Goal: Task Accomplishment & Management: Complete application form

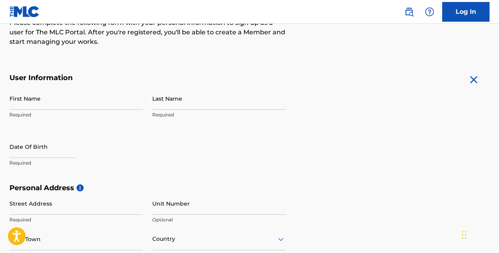
scroll to position [111, 0]
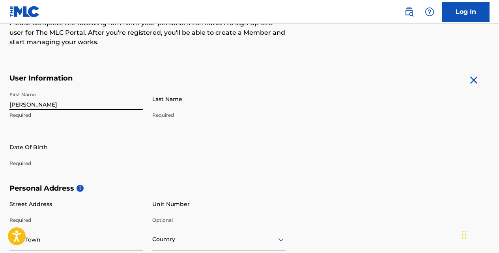
type input "Anthony"
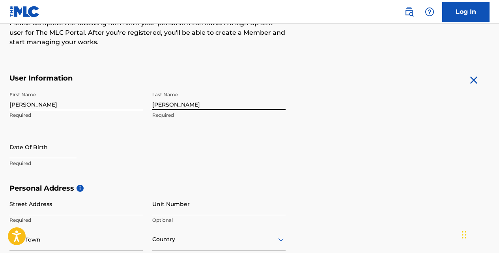
click at [153, 102] on input "Rosado" at bounding box center [218, 99] width 133 height 23
type input "Rosado"
select select "8"
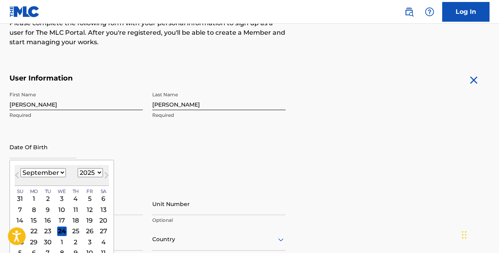
select select "1997"
select select "1"
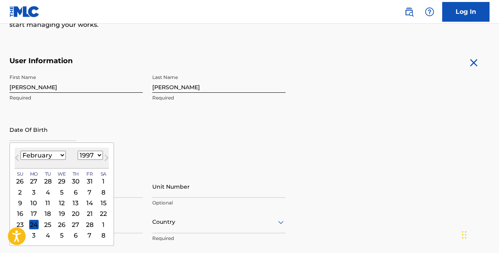
scroll to position [135, 0]
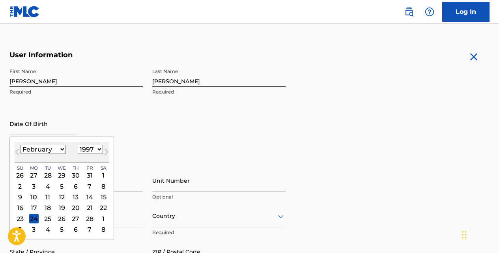
click at [51, 219] on div "23 24 25 26 27 28 1" at bounding box center [62, 218] width 94 height 11
click at [46, 219] on div "25" at bounding box center [47, 218] width 9 height 9
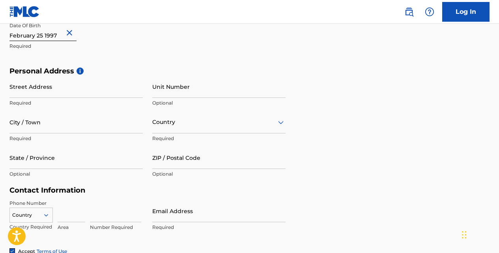
scroll to position [229, 0]
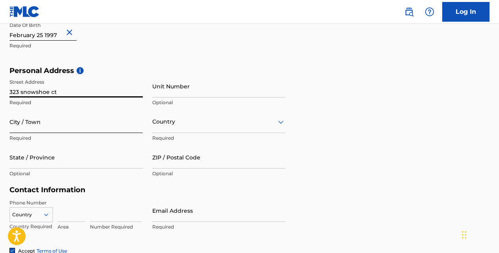
type input "323 snowshoe ct"
type input "orlando"
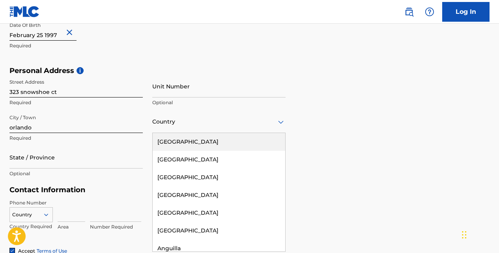
click at [167, 124] on div at bounding box center [218, 122] width 133 height 10
click at [176, 145] on div "[GEOGRAPHIC_DATA]" at bounding box center [219, 142] width 133 height 18
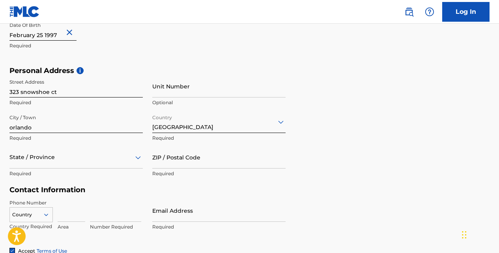
scroll to position [263, 0]
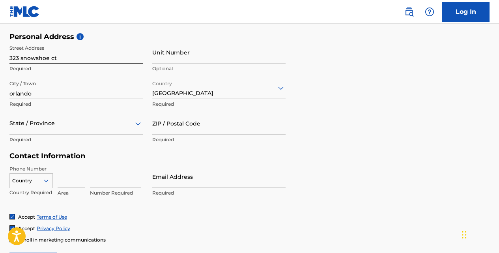
click at [106, 135] on div "State / Province" at bounding box center [75, 123] width 133 height 23
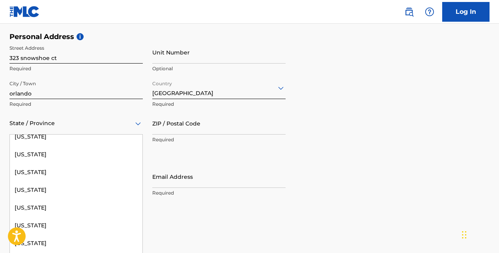
scroll to position [114, 0]
click at [79, 210] on div "[US_STATE]" at bounding box center [76, 208] width 133 height 18
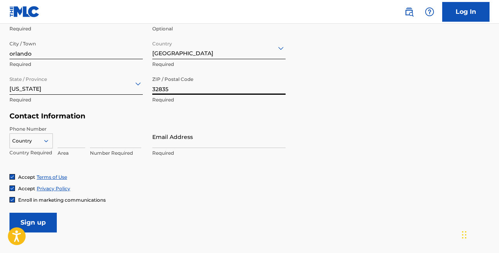
scroll to position [303, 0]
type input "32835"
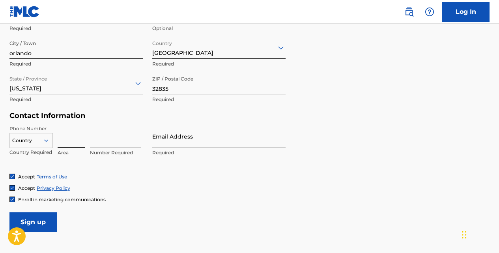
click at [64, 140] on input at bounding box center [72, 136] width 28 height 23
type input "407"
type input "5383340"
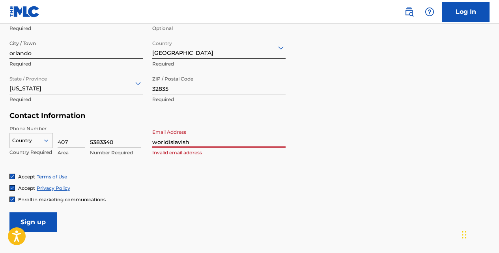
click at [46, 141] on div "Country" at bounding box center [30, 139] width 43 height 12
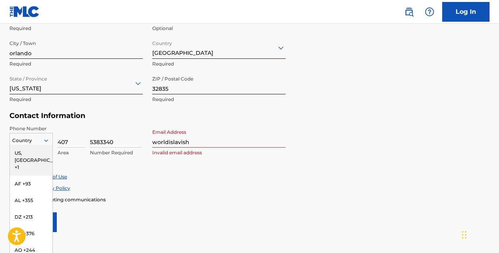
scroll to position [313, 0]
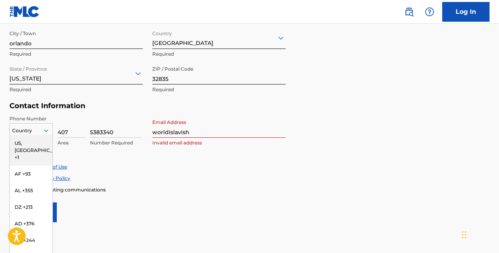
click at [45, 142] on div "US, [GEOGRAPHIC_DATA] +1" at bounding box center [31, 150] width 43 height 31
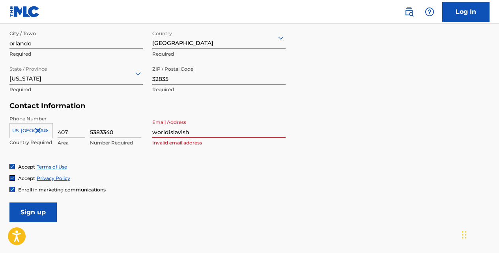
click at [46, 127] on icon at bounding box center [46, 130] width 7 height 7
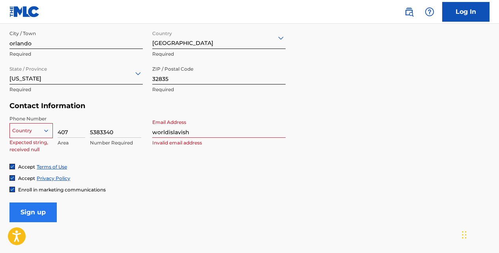
click at [41, 216] on input "Sign up" at bounding box center [32, 213] width 47 height 20
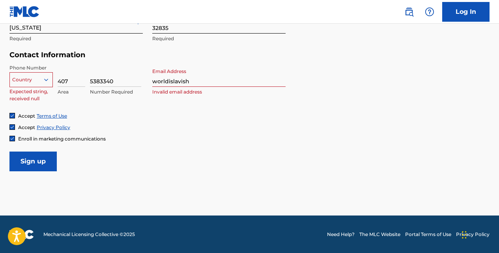
scroll to position [364, 0]
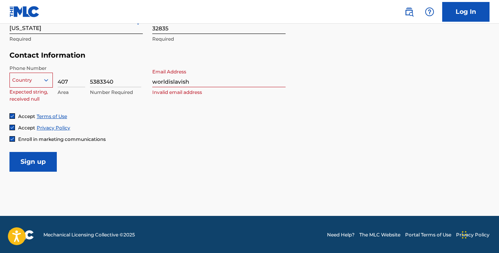
click at [210, 80] on input "worldislavish" at bounding box center [218, 76] width 133 height 23
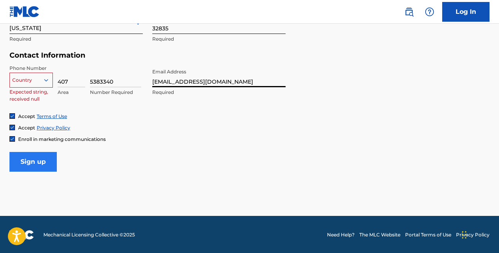
type input "worldislavish@gmail.com"
click at [32, 157] on input "Sign up" at bounding box center [32, 162] width 47 height 20
click at [21, 167] on input "Sign up" at bounding box center [32, 162] width 47 height 20
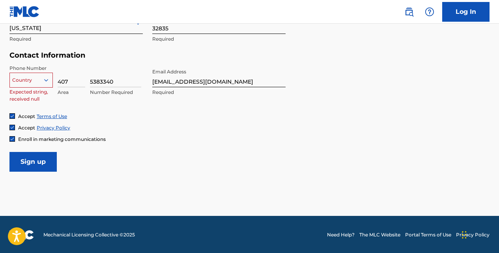
click at [41, 80] on div at bounding box center [31, 80] width 43 height 9
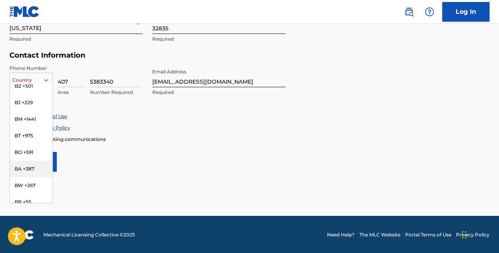
scroll to position [0, 0]
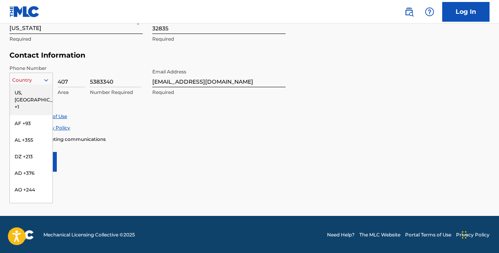
click at [44, 94] on div "US, [GEOGRAPHIC_DATA] +1" at bounding box center [31, 99] width 43 height 31
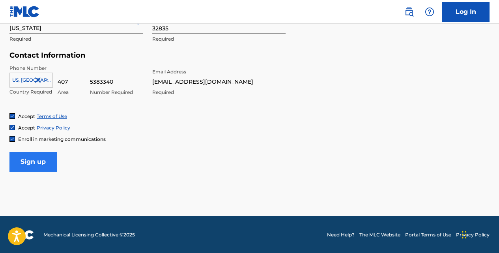
click at [44, 164] on input "Sign up" at bounding box center [32, 162] width 47 height 20
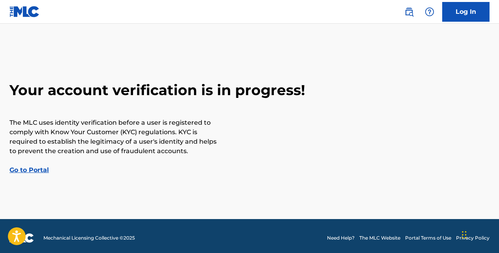
click at [404, 0] on nav "Log In" at bounding box center [249, 12] width 499 height 24
click at [45, 168] on link "Go to Portal" at bounding box center [28, 170] width 39 height 8
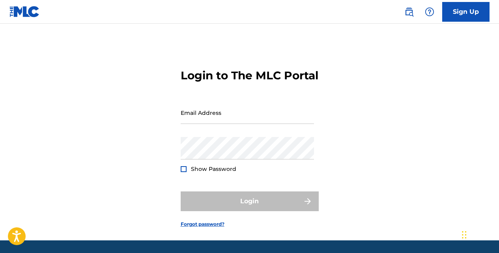
scroll to position [17, 0]
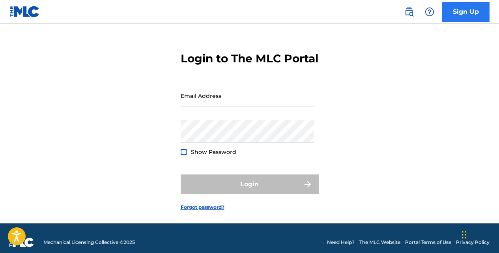
click at [481, 4] on link "Sign Up" at bounding box center [466, 12] width 47 height 20
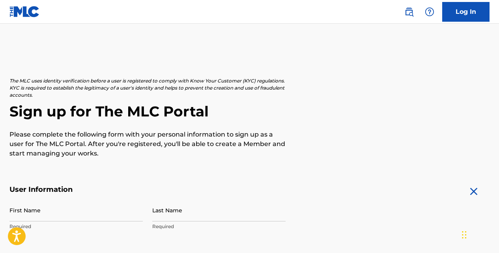
click at [318, 106] on h2 "Sign up for The MLC Portal" at bounding box center [249, 112] width 480 height 18
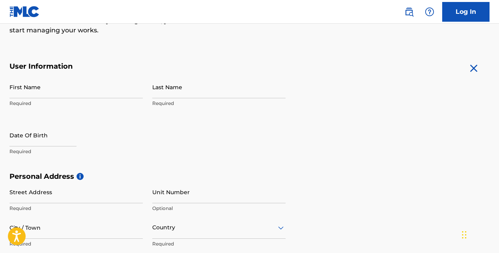
scroll to position [105, 0]
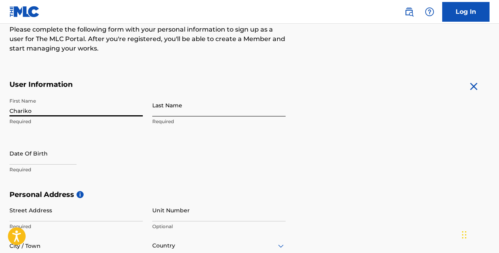
type input "Chariko"
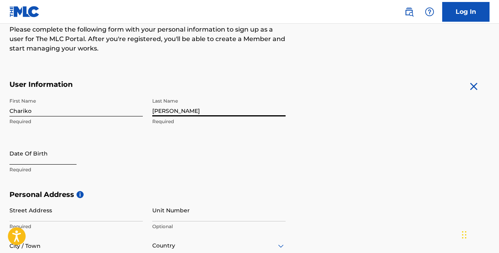
type input "[PERSON_NAME]"
select select "8"
select select "2025"
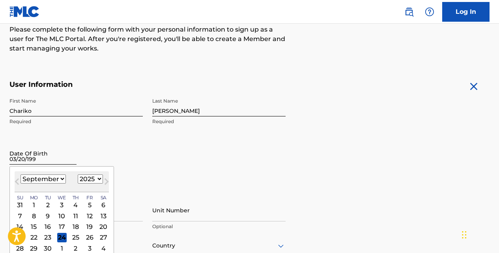
type input "[DATE]"
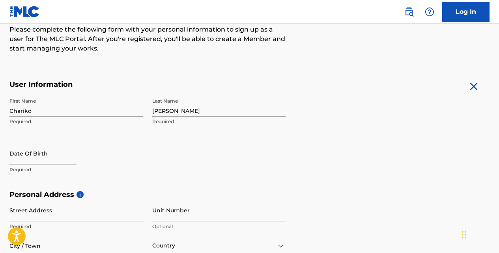
click at [210, 167] on div "First Name [PERSON_NAME] Required Last Name [PERSON_NAME] Required Date Of Birt…" at bounding box center [147, 142] width 276 height 96
select select "8"
select select "2025"
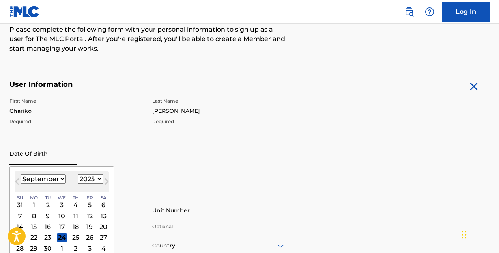
click at [76, 161] on input "text" at bounding box center [42, 153] width 67 height 23
type input "[DATE]"
click at [58, 159] on input "[DATE]" at bounding box center [42, 153] width 67 height 23
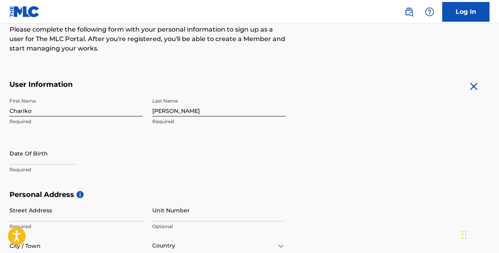
drag, startPoint x: 98, startPoint y: 160, endPoint x: 92, endPoint y: 160, distance: 6.3
click at [95, 160] on div "Date Of Birth Required" at bounding box center [75, 160] width 133 height 36
click at [92, 160] on div "Date Of Birth Required" at bounding box center [75, 160] width 133 height 36
click at [88, 160] on div "Date Of Birth Required" at bounding box center [75, 160] width 133 height 36
select select "8"
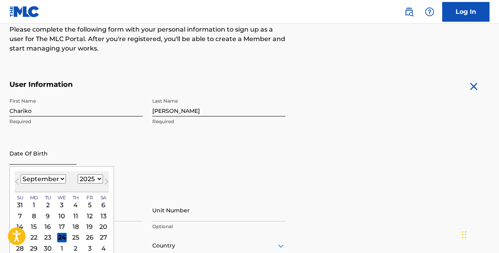
click at [77, 160] on input "text" at bounding box center [42, 153] width 67 height 23
select select "1997"
select select "2"
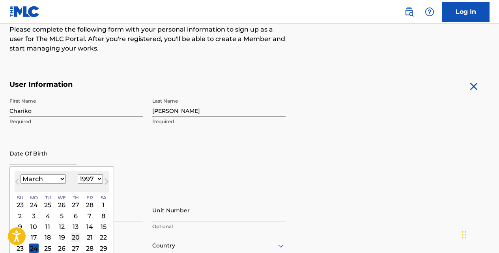
click at [71, 237] on div "20" at bounding box center [75, 237] width 9 height 9
type input "[DATE]"
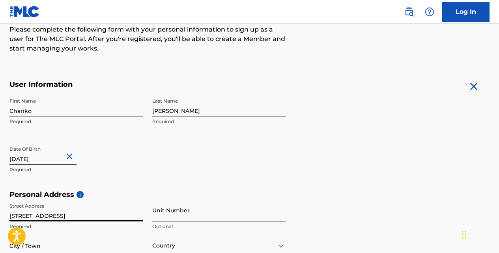
type input "[STREET_ADDRESS]"
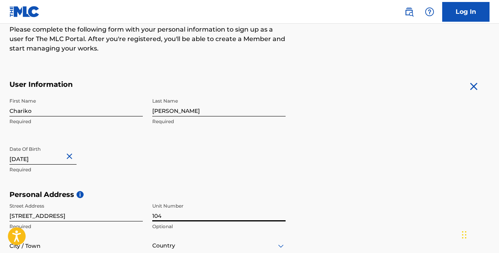
type input "104"
click at [336, 186] on form "User Information First Name Chariko Required Last Name [PERSON_NAME] Required D…" at bounding box center [249, 255] width 480 height 350
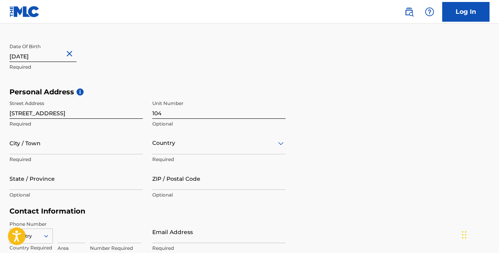
scroll to position [209, 0]
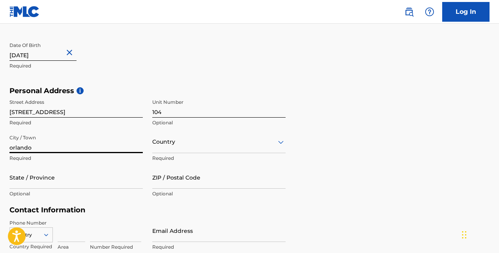
type input "orlando"
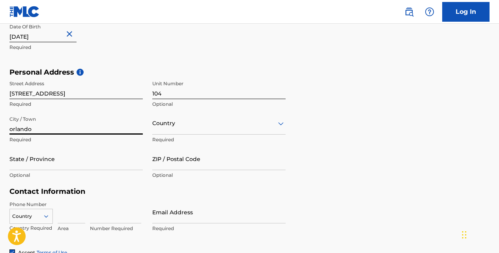
click at [176, 135] on div "Country" at bounding box center [218, 123] width 133 height 23
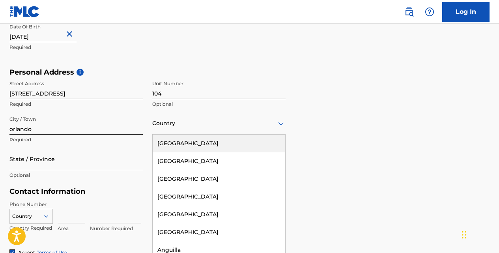
click at [176, 146] on div "[GEOGRAPHIC_DATA]" at bounding box center [219, 144] width 133 height 18
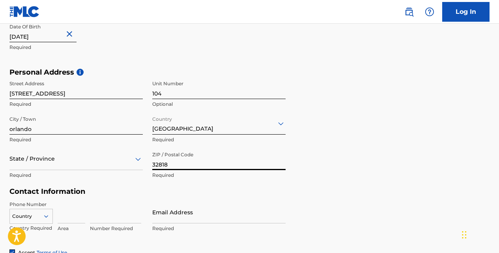
type input "32818"
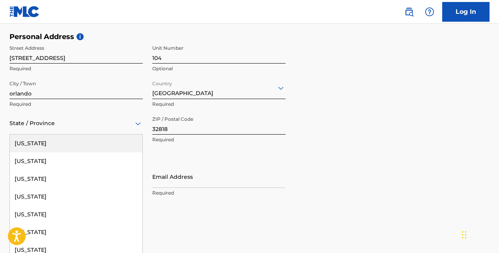
click at [133, 135] on div "[US_STATE], 1 of 57. 57 results available. Use Up and Down to choose options, p…" at bounding box center [75, 123] width 133 height 23
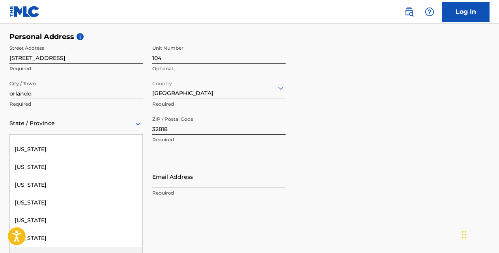
scroll to position [101, 0]
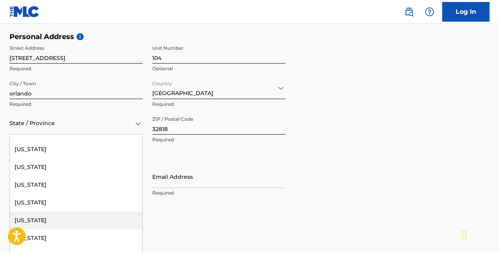
click at [70, 216] on div "[US_STATE]" at bounding box center [76, 221] width 133 height 18
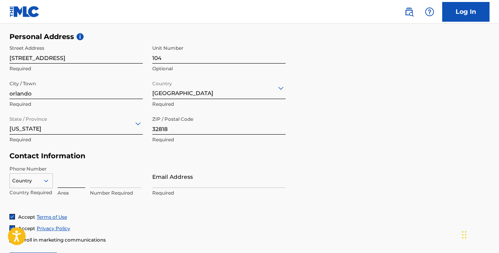
click at [72, 180] on input at bounding box center [72, 176] width 28 height 23
type input "407"
click at [126, 188] on div "Number Required" at bounding box center [115, 183] width 51 height 36
type input "7585784"
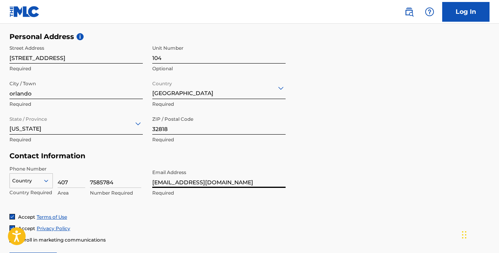
type input "[EMAIL_ADDRESS][DOMAIN_NAME]"
click at [482, 212] on form "User Information First Name Chariko Required Last Name [PERSON_NAME] Required D…" at bounding box center [249, 97] width 480 height 350
click at [447, 201] on form "User Information First Name Chariko Required Last Name [PERSON_NAME] Required D…" at bounding box center [249, 97] width 480 height 350
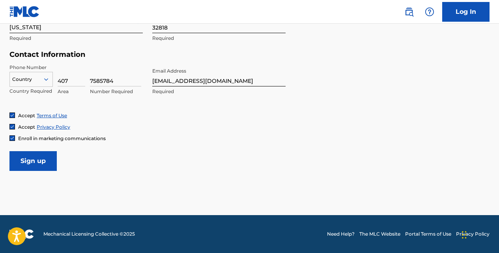
scroll to position [364, 0]
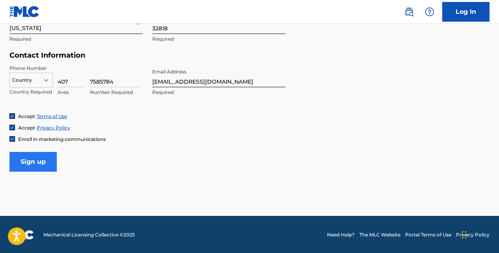
click at [38, 167] on input "Sign up" at bounding box center [32, 162] width 47 height 20
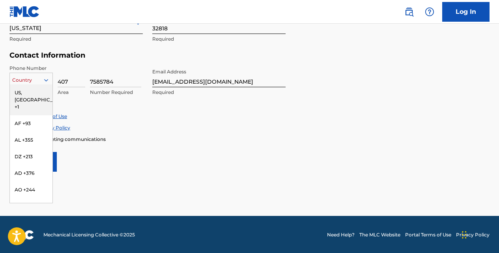
click at [51, 78] on div at bounding box center [49, 80] width 7 height 7
click at [37, 90] on div "US, [GEOGRAPHIC_DATA] +1" at bounding box center [31, 99] width 43 height 31
click at [49, 79] on icon at bounding box center [46, 80] width 7 height 7
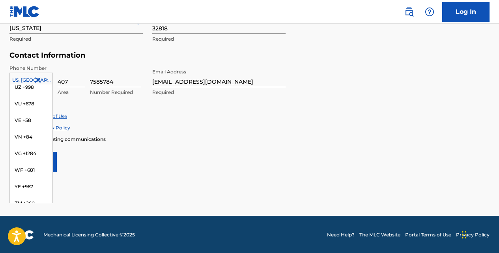
scroll to position [0, 0]
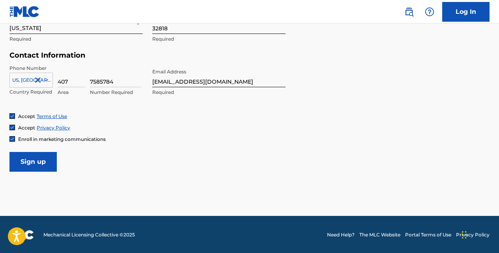
click at [28, 163] on input "Sign up" at bounding box center [32, 162] width 47 height 20
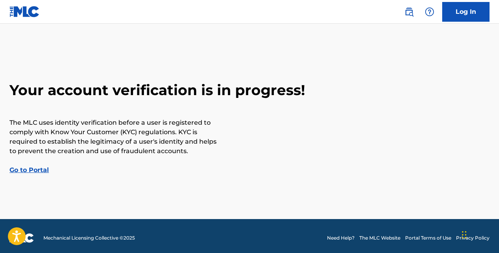
click at [42, 169] on link "Go to Portal" at bounding box center [28, 170] width 39 height 8
